Goal: Information Seeking & Learning: Learn about a topic

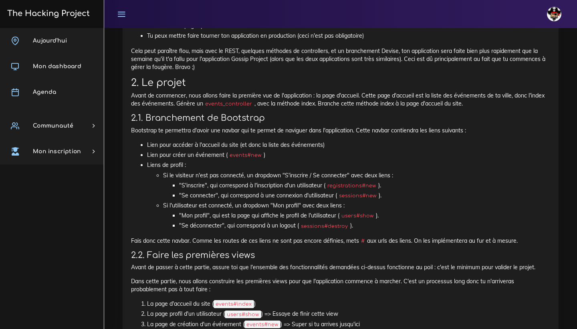
scroll to position [504, 0]
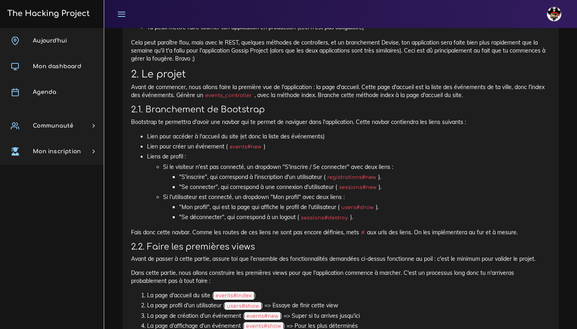
click at [246, 118] on p "Bootstrap te permettra d'avoir une navbar qui te permet de naviguer dans l'appl…" at bounding box center [340, 122] width 419 height 8
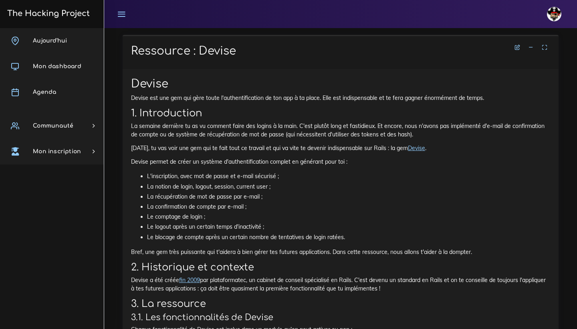
scroll to position [1366, 0]
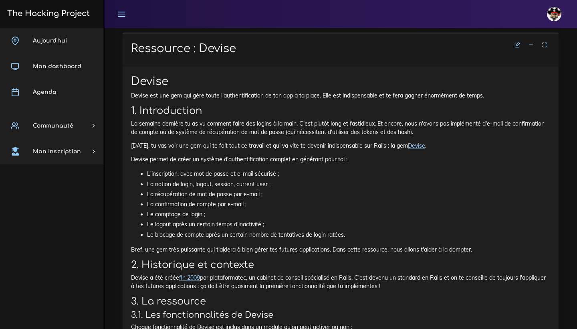
click at [231, 105] on h2 "1. Introduction" at bounding box center [340, 111] width 419 height 12
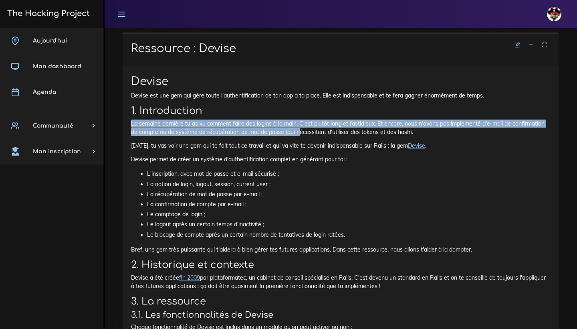
drag, startPoint x: 132, startPoint y: 101, endPoint x: 299, endPoint y: 113, distance: 167.2
click at [299, 119] on p "La semaine dernière tu as vu comment faire des logins à la main. C'est plutôt l…" at bounding box center [340, 127] width 419 height 16
click at [158, 119] on p "La semaine dernière tu as vu comment faire des logins à la main. C'est plutôt l…" at bounding box center [340, 127] width 419 height 16
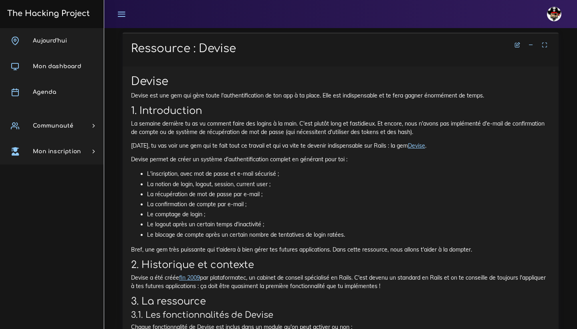
click at [220, 119] on p "La semaine dernière tu as vu comment faire des logins à la main. C'est plutôt l…" at bounding box center [340, 127] width 419 height 16
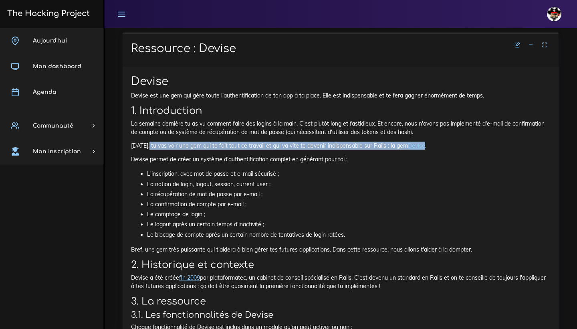
drag, startPoint x: 150, startPoint y: 123, endPoint x: 438, endPoint y: 123, distance: 287.9
click at [438, 142] on p "[DATE], tu vas voir une gem qui te fait tout ce travail et qui va vite te deven…" at bounding box center [340, 146] width 419 height 8
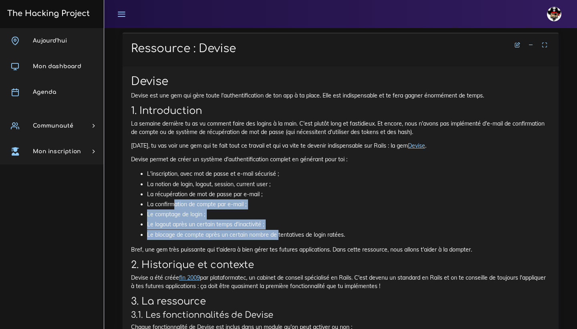
drag, startPoint x: 173, startPoint y: 182, endPoint x: 278, endPoint y: 210, distance: 108.6
click at [278, 210] on ul "L'inscription, avec mot de passe et e-mail sécurisé ; La notion de login, logou…" at bounding box center [340, 204] width 419 height 71
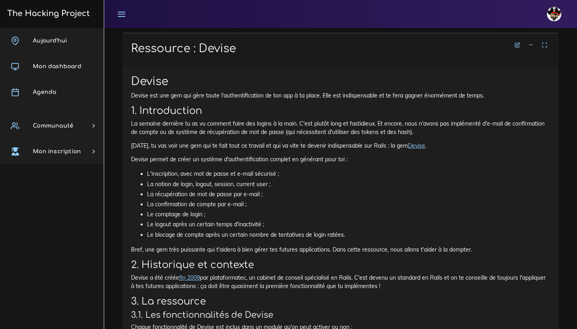
click at [344, 230] on li "Le blocage de compte après un certain nombre de tentatives de login ratées." at bounding box center [348, 235] width 403 height 10
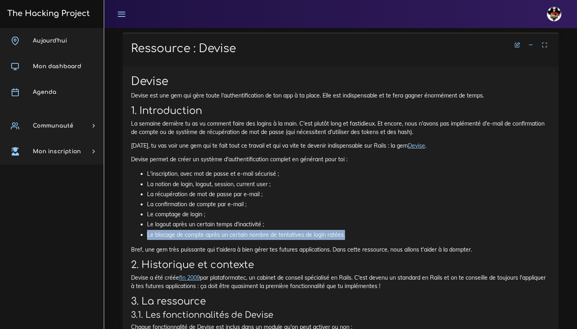
drag, startPoint x: 345, startPoint y: 214, endPoint x: 138, endPoint y: 211, distance: 207.3
click at [138, 211] on ul "L'inscription, avec mot de passe et e-mail sécurisé ; La notion de login, logou…" at bounding box center [340, 204] width 419 height 71
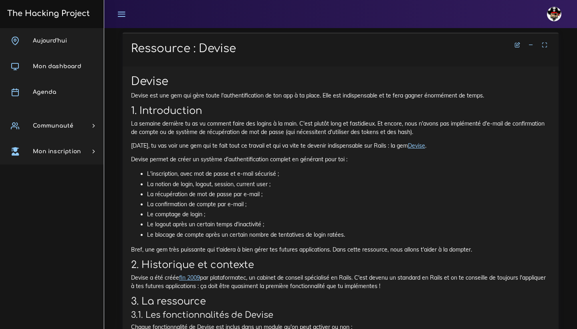
click at [366, 230] on li "Le blocage de compte après un certain nombre de tentatives de login ratées." at bounding box center [348, 235] width 403 height 10
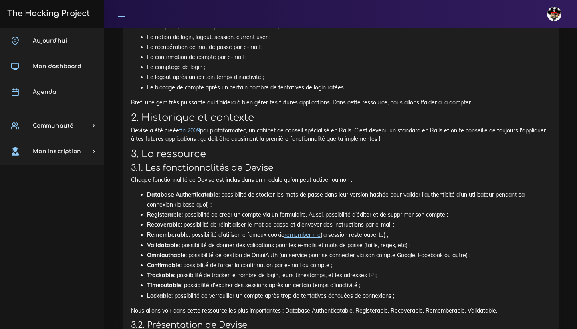
scroll to position [1513, 0]
click at [286, 190] on li "Database Authenticatable : possibilité de stocker les mots de passe dans leur v…" at bounding box center [348, 200] width 403 height 20
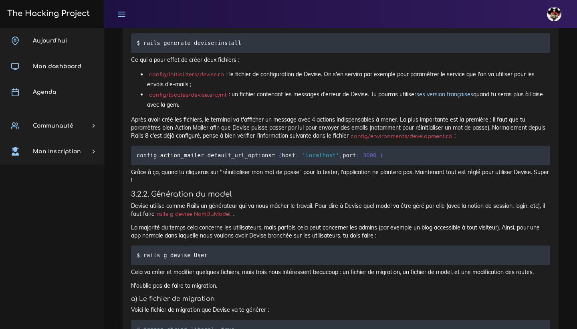
scroll to position [1876, 0]
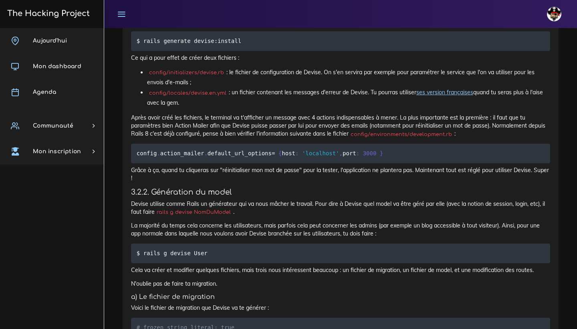
click at [198, 200] on p "Devise utilise comme Rails un générateur qui va nous mâcher le travail. Pour di…" at bounding box center [340, 208] width 419 height 16
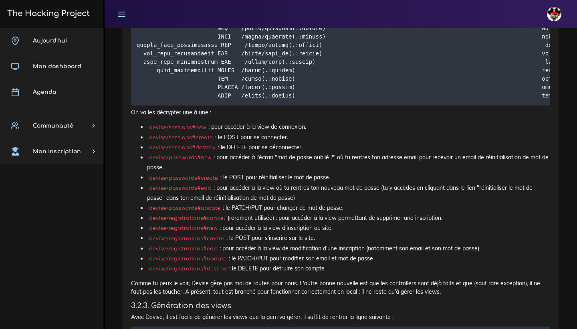
scroll to position [2699, 0]
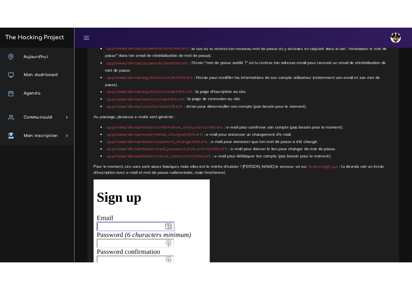
scroll to position [3103, 0]
